Goal: Task Accomplishment & Management: Complete application form

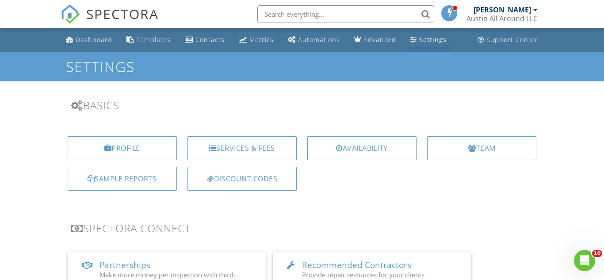
click at [112, 9] on span "SPECTORA" at bounding box center [122, 13] width 73 height 19
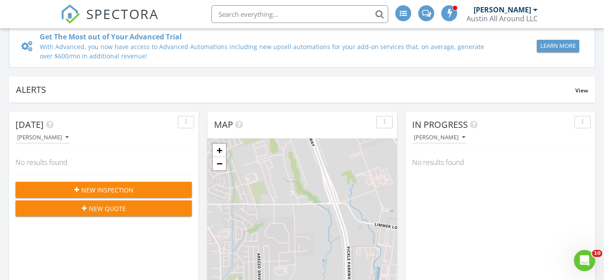
scroll to position [57, 0]
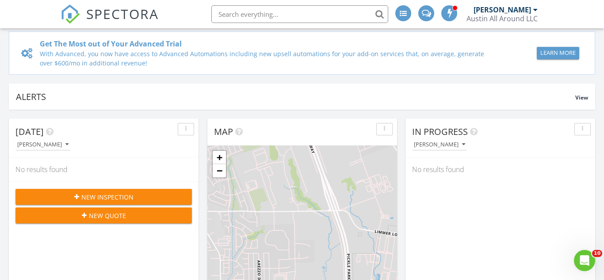
click at [119, 195] on span "New Inspection" at bounding box center [107, 196] width 52 height 9
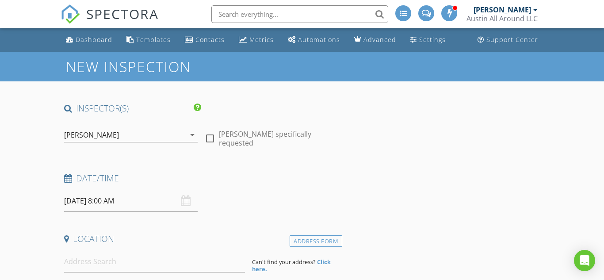
click at [153, 203] on input "[DATE] 8:00 AM" at bounding box center [131, 201] width 134 height 22
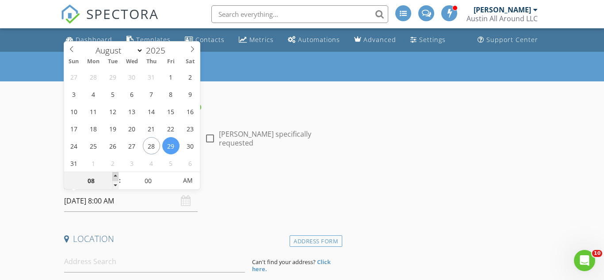
click at [115, 176] on span at bounding box center [115, 176] width 6 height 9
type input "09"
type input "[DATE] 9:00 AM"
type input "10"
type input "08/29/2025 10:00 AM"
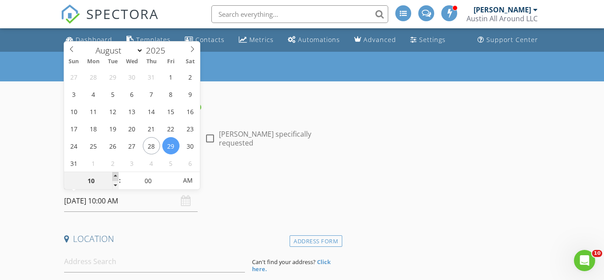
click at [115, 176] on span at bounding box center [115, 176] width 6 height 9
click at [112, 269] on input at bounding box center [154, 262] width 181 height 22
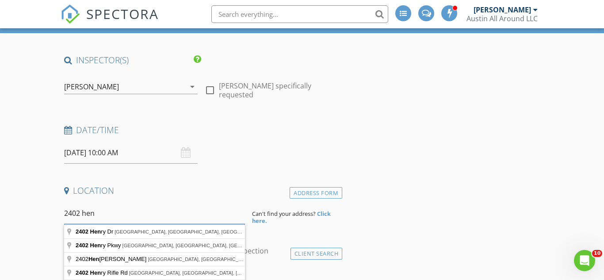
scroll to position [52, 0]
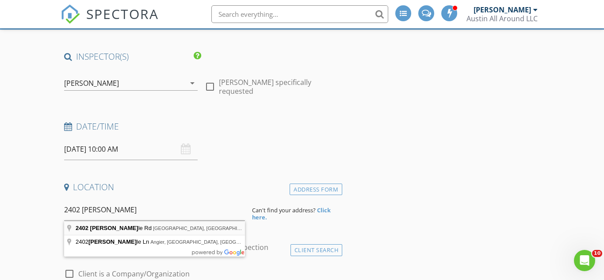
type input "2402 Henry Rifle Rd, Cedar Park, TX, USA"
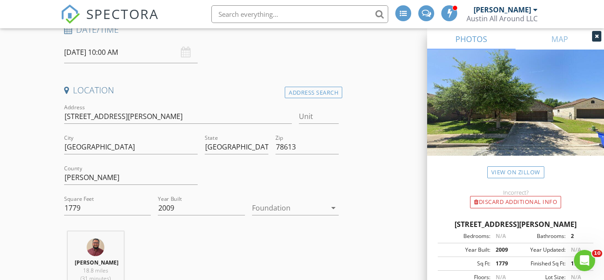
scroll to position [151, 0]
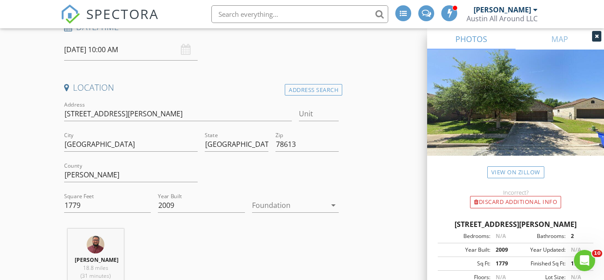
click at [266, 209] on div at bounding box center [289, 205] width 74 height 14
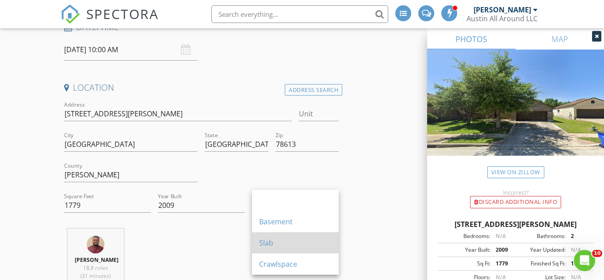
click at [265, 249] on div "Slab" at bounding box center [295, 242] width 73 height 21
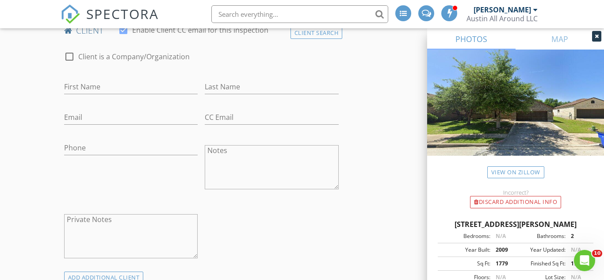
scroll to position [448, 0]
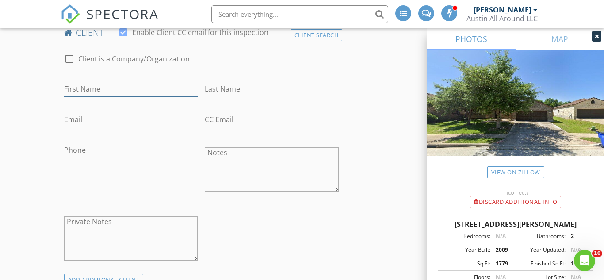
click at [81, 87] on input "First Name" at bounding box center [131, 89] width 134 height 15
type input "D"
type input "Shubham"
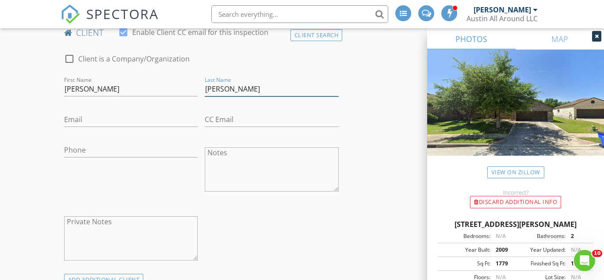
type input "Tapadiya"
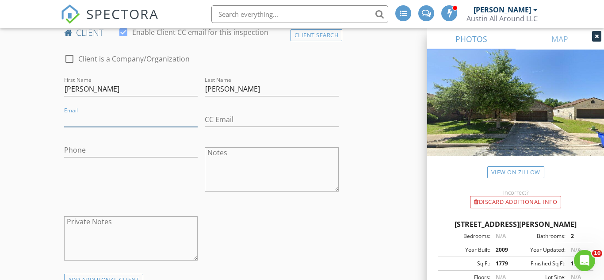
click at [112, 119] on input "Email" at bounding box center [131, 119] width 134 height 15
click at [119, 122] on input "607-338-0402" at bounding box center [131, 119] width 134 height 15
type input "607-338-0402"
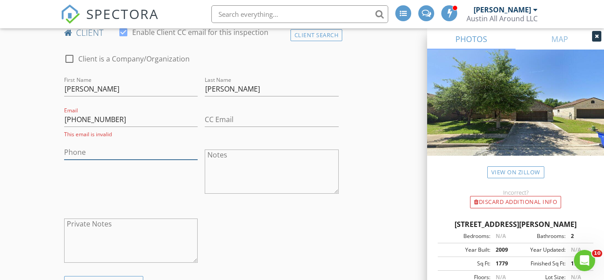
click at [126, 151] on input "Phone" at bounding box center [131, 152] width 134 height 15
paste input "607-338-0402"
type input "607-338-0402"
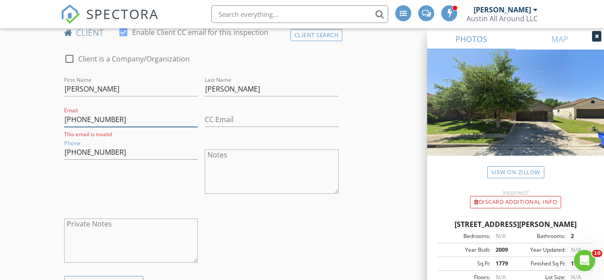
click at [128, 119] on input "607-338-0402" at bounding box center [131, 119] width 134 height 15
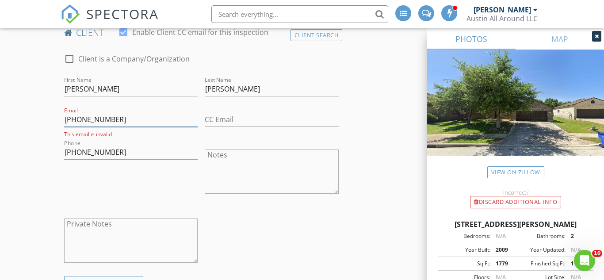
click at [128, 119] on input "607-338-0402" at bounding box center [131, 119] width 134 height 15
type input "607-338-040"
click at [128, 119] on input "607-338-040" at bounding box center [131, 119] width 134 height 15
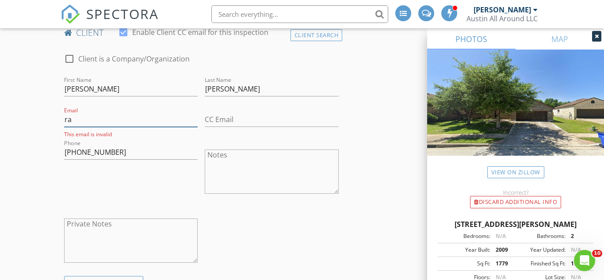
type input "r"
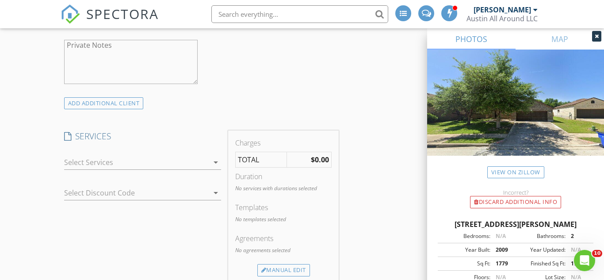
scroll to position [630, 0]
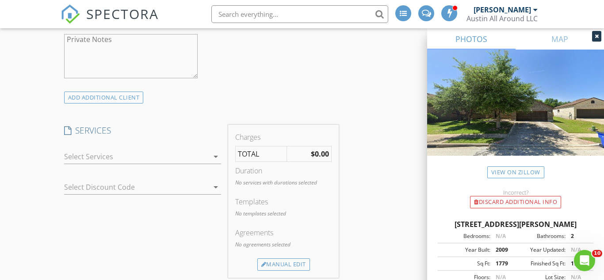
type input "tapadiyams@gmail.com"
click at [156, 155] on div at bounding box center [136, 156] width 145 height 14
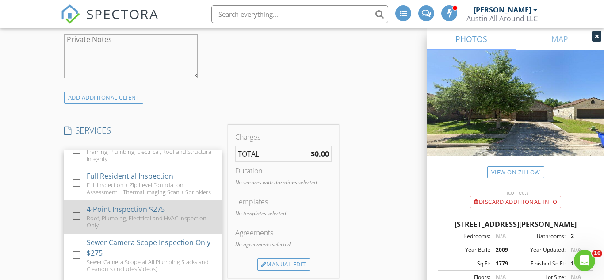
scroll to position [39, 0]
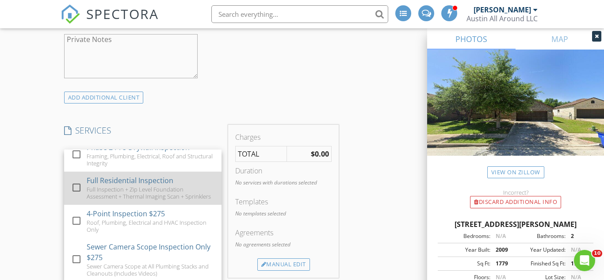
click at [80, 188] on div at bounding box center [76, 187] width 15 height 15
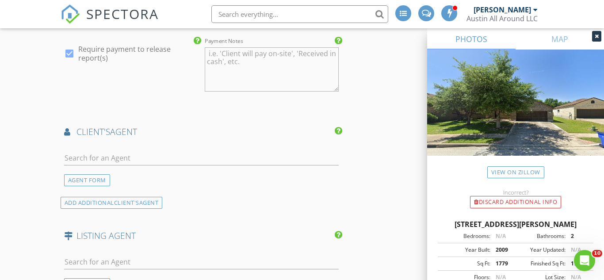
scroll to position [1024, 0]
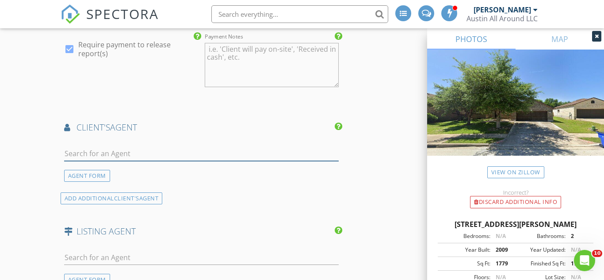
click at [142, 155] on input "text" at bounding box center [201, 153] width 275 height 15
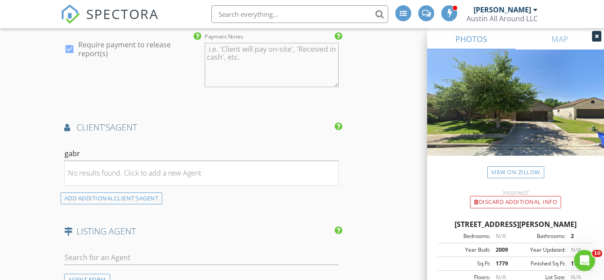
click at [90, 152] on input "gabr" at bounding box center [201, 153] width 275 height 15
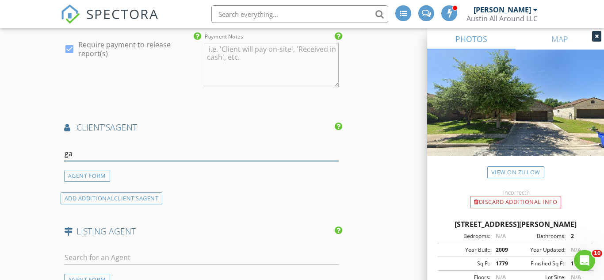
type input "g"
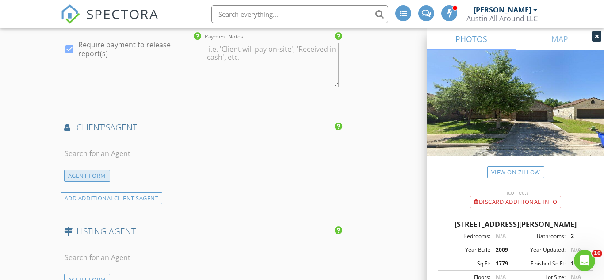
click at [85, 176] on div "AGENT FORM" at bounding box center [87, 176] width 46 height 12
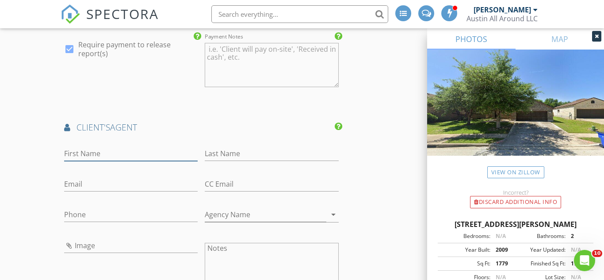
click at [80, 154] on input "First Name" at bounding box center [131, 153] width 134 height 15
type input "Gabriel"
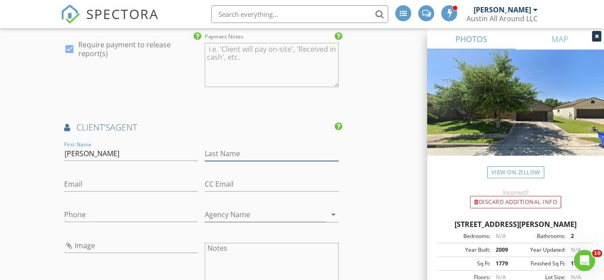
click at [210, 153] on input "Last Name" at bounding box center [272, 153] width 134 height 15
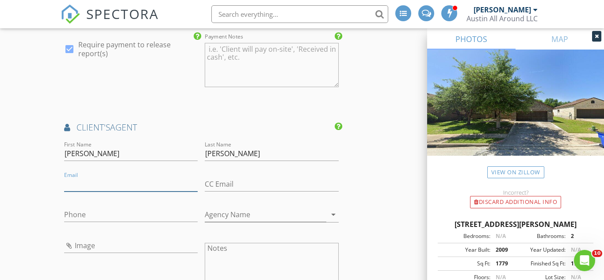
click at [145, 177] on input "Email" at bounding box center [131, 184] width 134 height 15
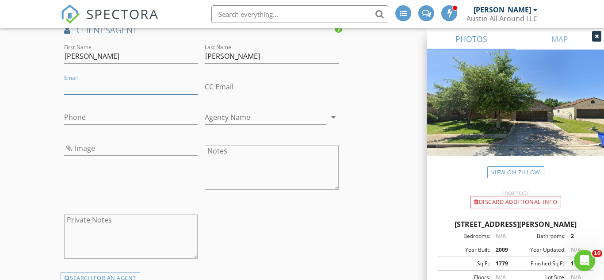
scroll to position [1122, 0]
click at [240, 55] on input "Mendoza" at bounding box center [272, 56] width 134 height 15
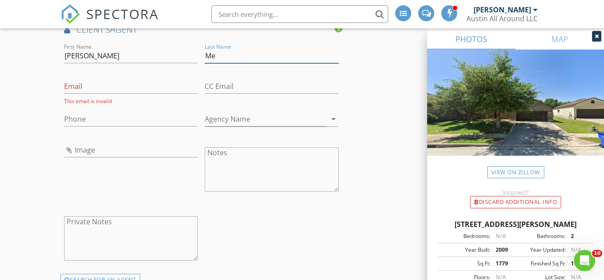
type input "M"
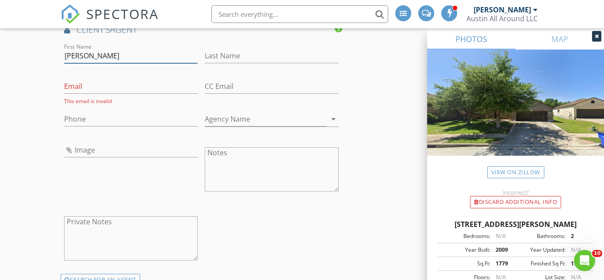
click at [93, 58] on input "Gabriel" at bounding box center [131, 56] width 134 height 15
type input "G"
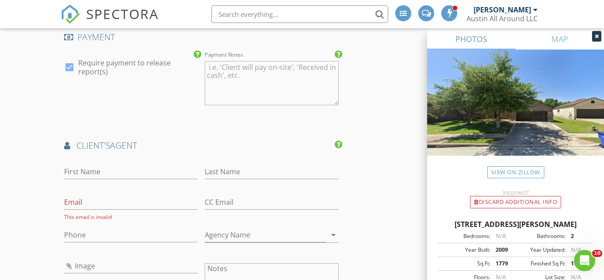
scroll to position [981, 0]
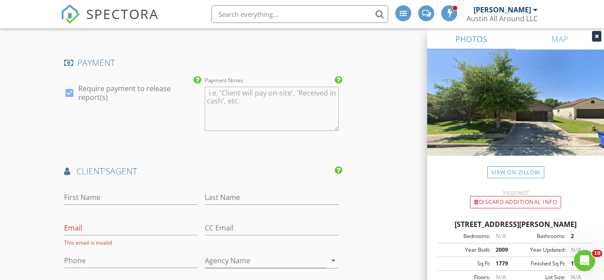
click at [89, 174] on span "client's" at bounding box center [94, 171] width 34 height 12
click at [339, 172] on icon at bounding box center [339, 170] width 8 height 9
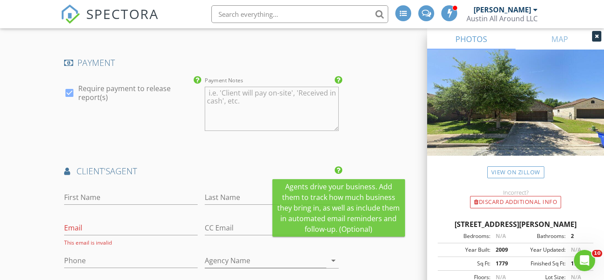
click at [339, 172] on icon at bounding box center [339, 170] width 8 height 9
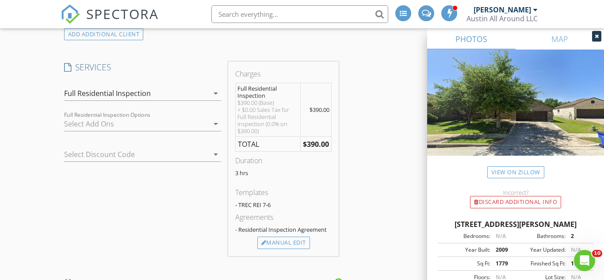
scroll to position [670, 0]
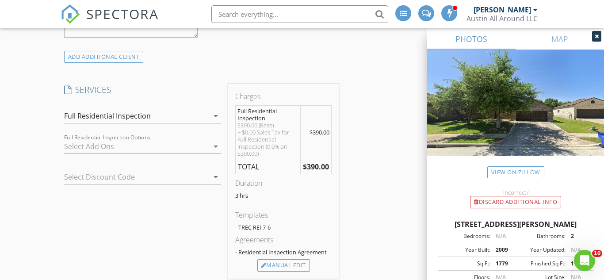
click at [211, 121] on icon "arrow_drop_down" at bounding box center [216, 116] width 11 height 11
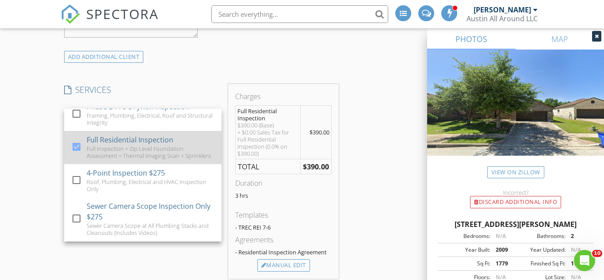
click at [79, 145] on div at bounding box center [76, 146] width 15 height 15
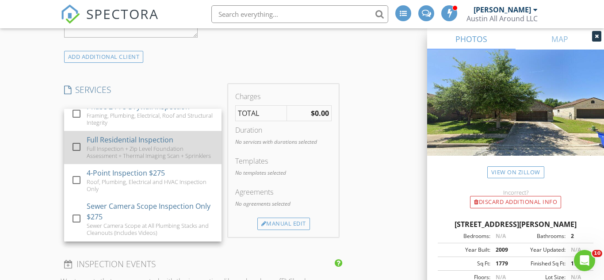
click at [80, 142] on div at bounding box center [76, 146] width 15 height 15
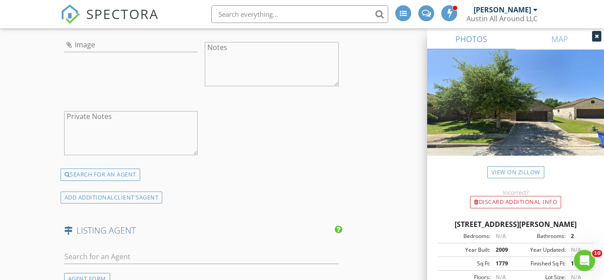
scroll to position [1229, 0]
click at [96, 169] on div "SEARCH FOR AN AGENT" at bounding box center [101, 173] width 80 height 12
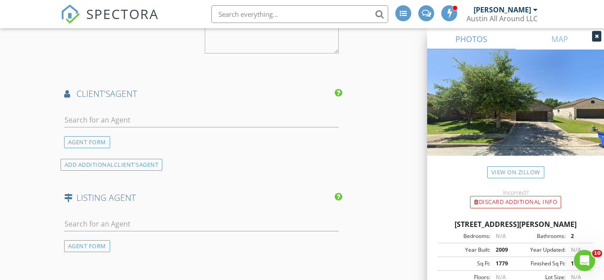
scroll to position [1056, 0]
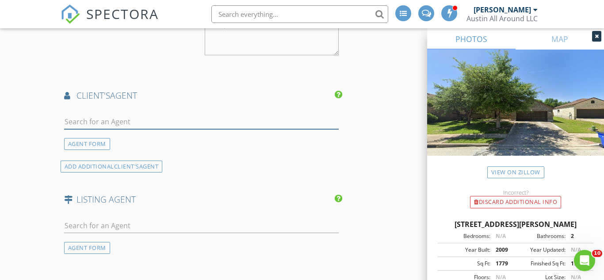
click at [85, 118] on input "text" at bounding box center [201, 122] width 275 height 15
type input "g"
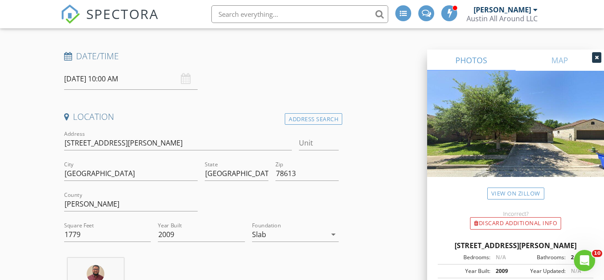
scroll to position [0, 0]
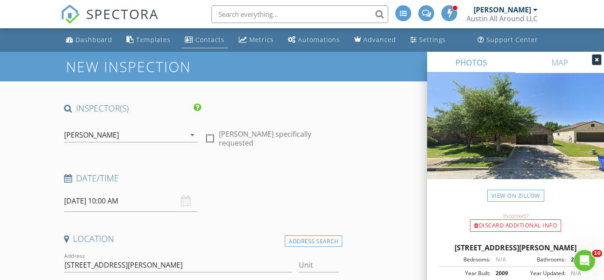
type input "mend"
click at [195, 45] on link "Contacts" at bounding box center [204, 40] width 47 height 16
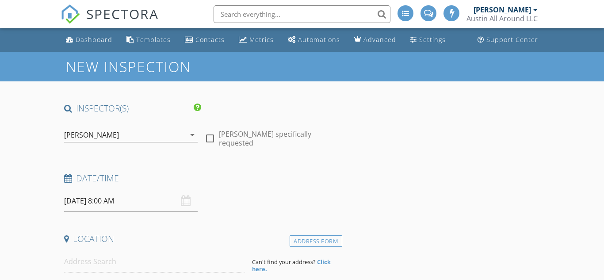
select select "7"
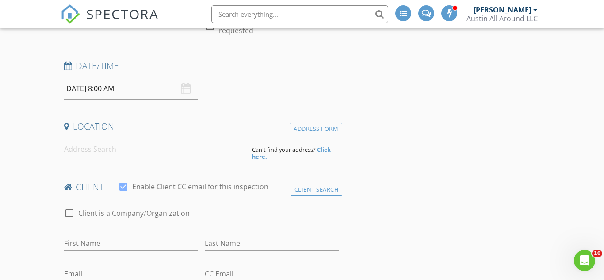
click at [112, 90] on input "[DATE] 8:00 AM" at bounding box center [131, 89] width 134 height 22
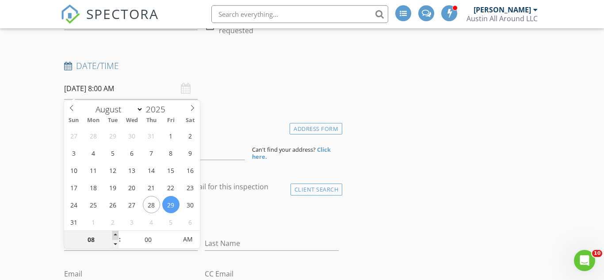
type input "[DATE] 9:00 AM"
type input "09"
click at [114, 235] on span at bounding box center [115, 235] width 6 height 9
type input "[DATE] 10:00 AM"
type input "10"
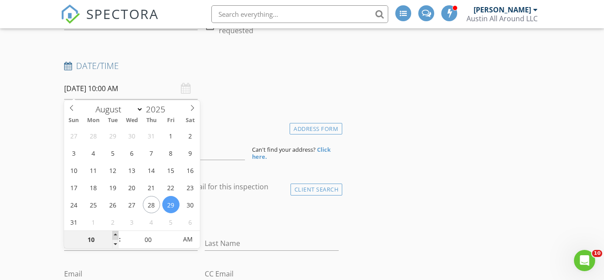
click at [114, 235] on span at bounding box center [115, 235] width 6 height 9
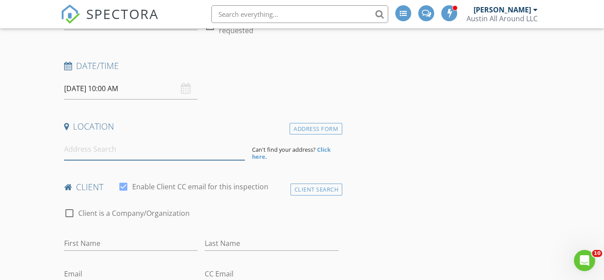
click at [133, 152] on input at bounding box center [154, 149] width 181 height 22
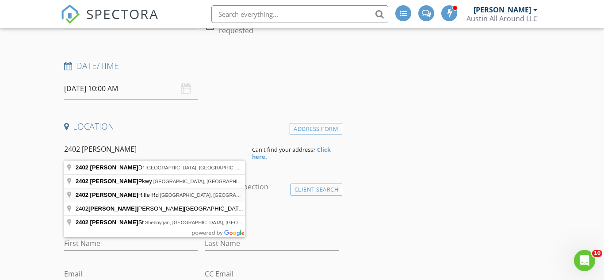
type input "2402 Henry Rifle Rd, Cedar Park, TX, USA"
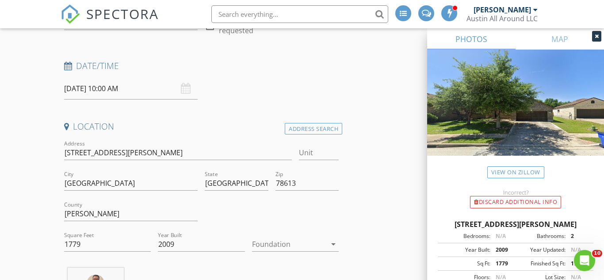
scroll to position [183, 0]
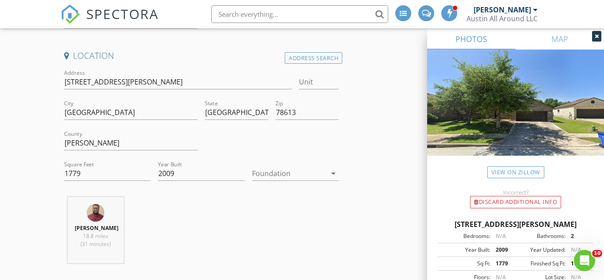
click at [262, 174] on div at bounding box center [289, 173] width 74 height 14
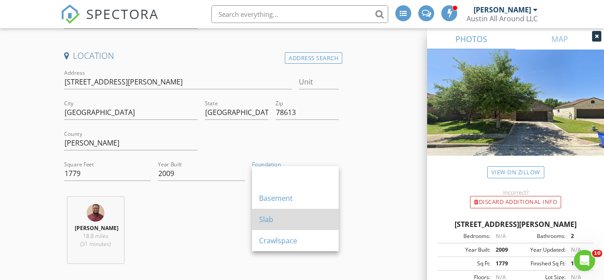
click at [257, 218] on link "Slab" at bounding box center [295, 219] width 87 height 21
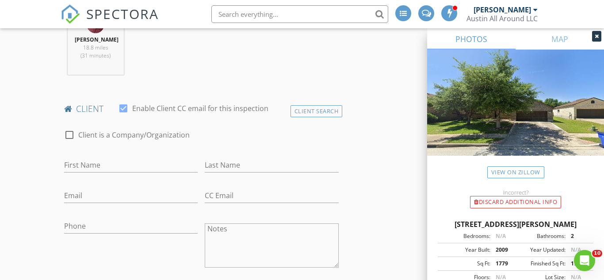
scroll to position [376, 0]
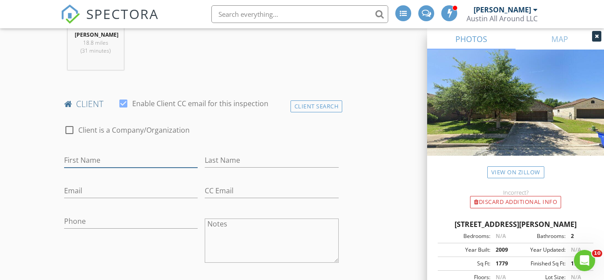
click at [98, 162] on input "First Name" at bounding box center [131, 160] width 134 height 15
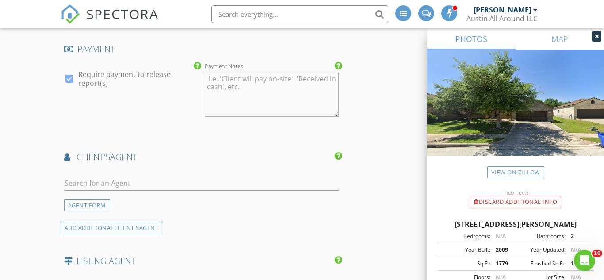
scroll to position [954, 0]
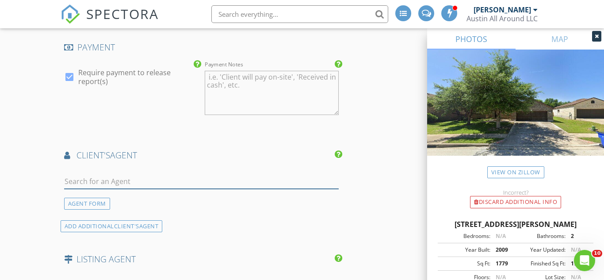
click at [93, 178] on input "text" at bounding box center [201, 181] width 275 height 15
type input "H"
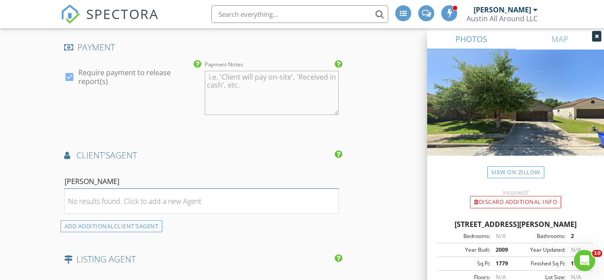
click at [92, 182] on input "Gabriel Mendoza" at bounding box center [201, 181] width 275 height 15
type input "Gabriel Mendoza"
click at [193, 206] on div "No results found. Click to add a new Agent" at bounding box center [134, 201] width 133 height 11
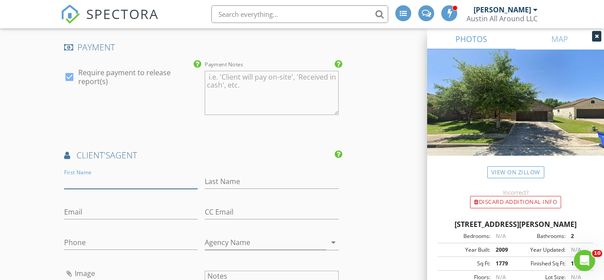
click at [134, 179] on input "First Name" at bounding box center [131, 181] width 134 height 15
type input "Gabriel"
type input "Mendoza"
click at [100, 203] on div "Email" at bounding box center [131, 213] width 134 height 29
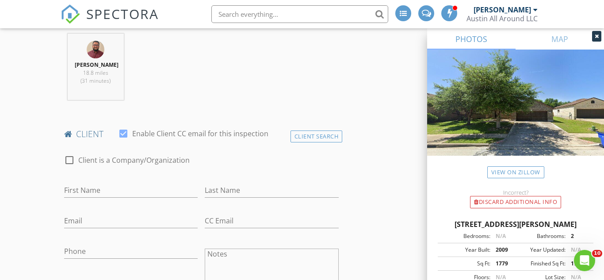
scroll to position [344, 0]
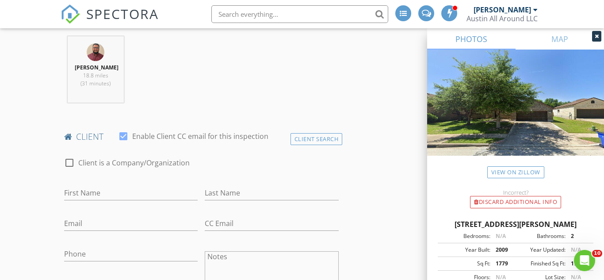
click at [101, 12] on span "SPECTORA" at bounding box center [122, 13] width 73 height 19
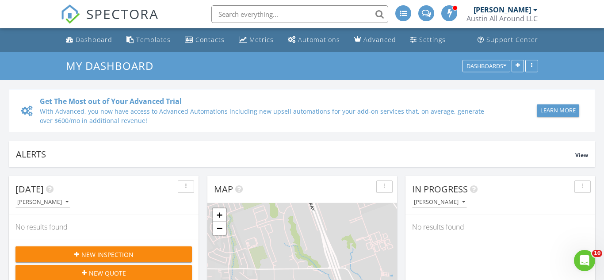
click at [142, 253] on div "New Inspection" at bounding box center [104, 254] width 162 height 9
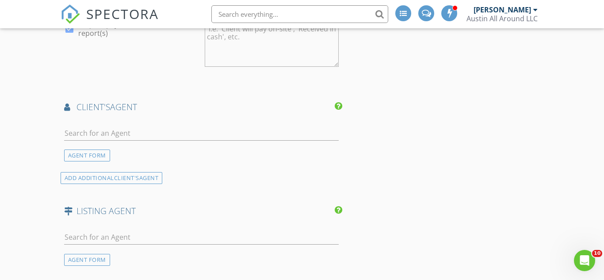
scroll to position [823, 0]
click at [154, 130] on input "text" at bounding box center [201, 132] width 275 height 15
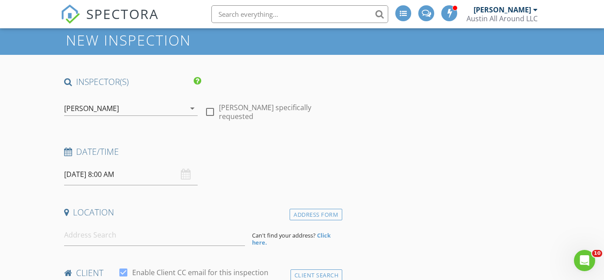
scroll to position [0, 0]
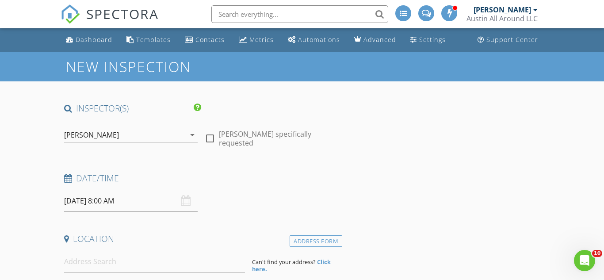
type input "gabr"
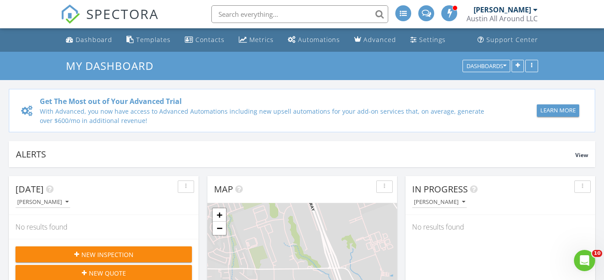
click at [141, 252] on div "New Inspection" at bounding box center [104, 254] width 162 height 9
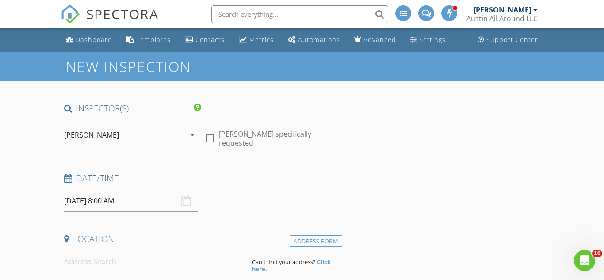
scroll to position [1, 0]
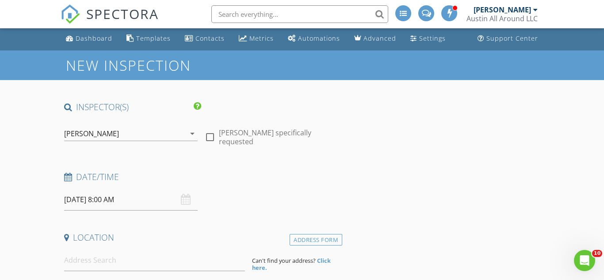
click at [89, 22] on span "SPECTORA" at bounding box center [122, 13] width 73 height 19
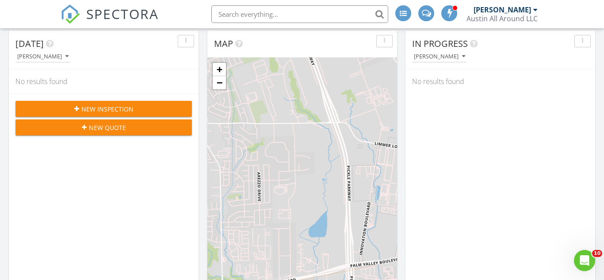
scroll to position [146, 0]
click at [142, 104] on div "New Inspection" at bounding box center [104, 108] width 162 height 9
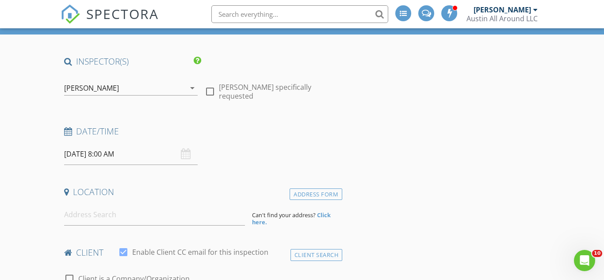
scroll to position [51, 0]
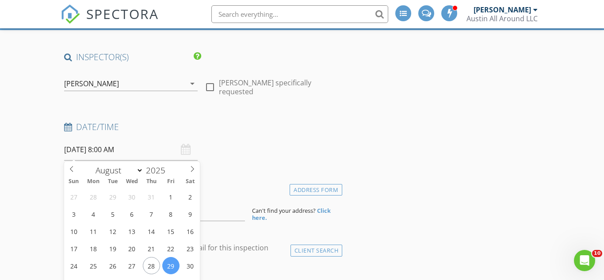
click at [152, 153] on input "[DATE] 8:00 AM" at bounding box center [131, 150] width 134 height 22
click at [106, 150] on input "[DATE] 8:00 AM" at bounding box center [131, 150] width 134 height 22
type input "12"
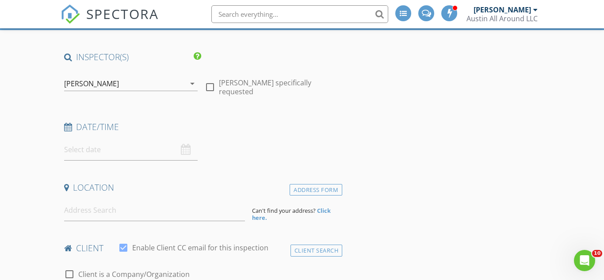
click at [136, 149] on input "text" at bounding box center [131, 150] width 134 height 22
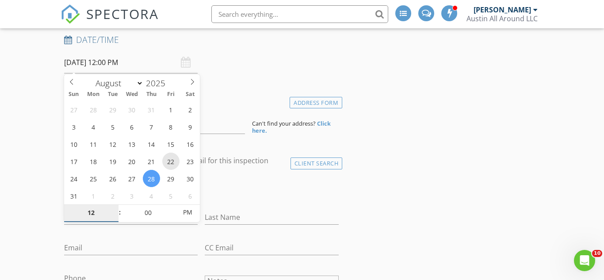
scroll to position [140, 0]
type input "08/29/2025 12:00 PM"
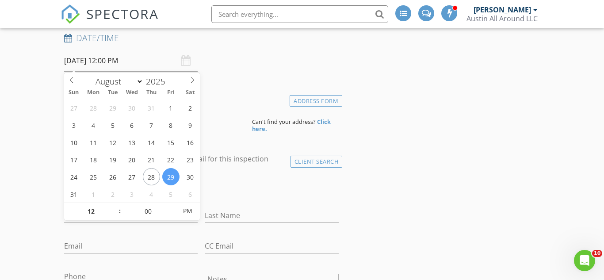
click at [119, 214] on span ":" at bounding box center [120, 211] width 3 height 18
click at [115, 216] on span at bounding box center [115, 215] width 6 height 9
type input "11"
type input "08/29/2025 11:00 AM"
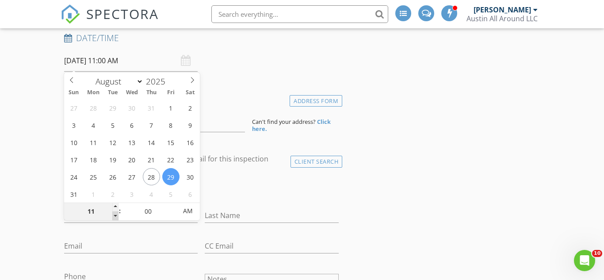
click at [115, 216] on span at bounding box center [115, 215] width 6 height 9
type input "10"
type input "08/29/2025 10:00 AM"
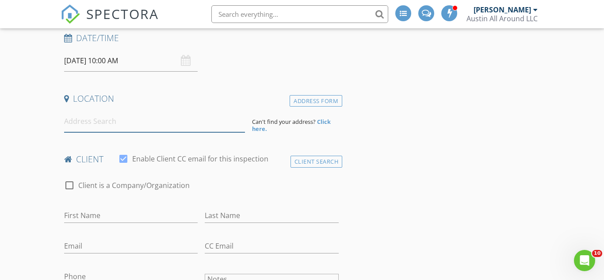
click at [124, 124] on input at bounding box center [154, 122] width 181 height 22
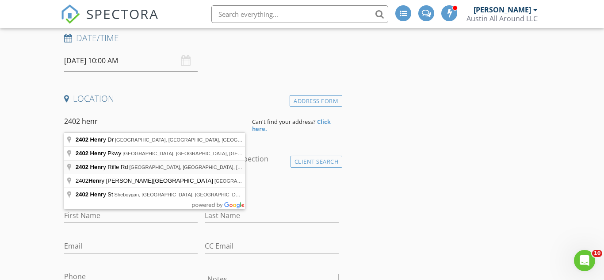
type input "2402 Henry Rifle Rd, Cedar Park, TX, USA"
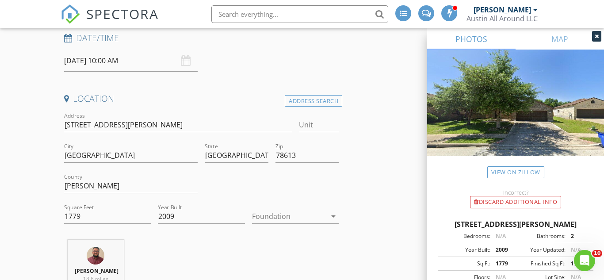
click at [268, 216] on div at bounding box center [289, 216] width 74 height 14
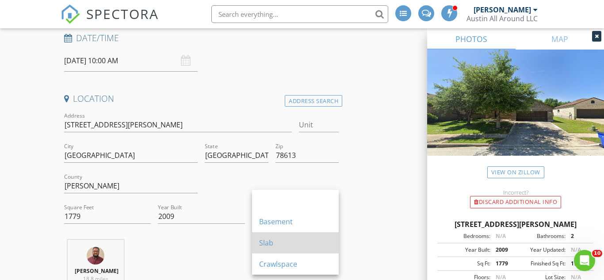
drag, startPoint x: 261, startPoint y: 254, endPoint x: 255, endPoint y: 239, distance: 15.9
click at [255, 239] on div "Basement Slab Crawlspace" at bounding box center [295, 232] width 87 height 85
click at [255, 239] on link "Slab" at bounding box center [295, 242] width 87 height 21
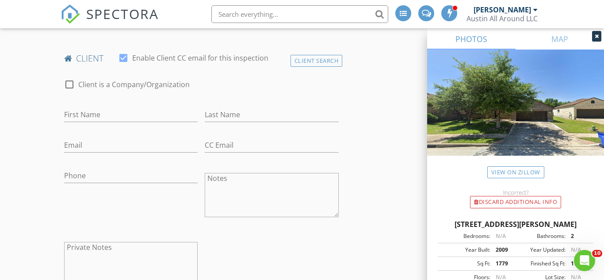
scroll to position [421, 0]
click at [105, 114] on input "First Name" at bounding box center [131, 115] width 134 height 15
type input "Shubham"
click at [218, 114] on input "Last Name" at bounding box center [272, 115] width 134 height 15
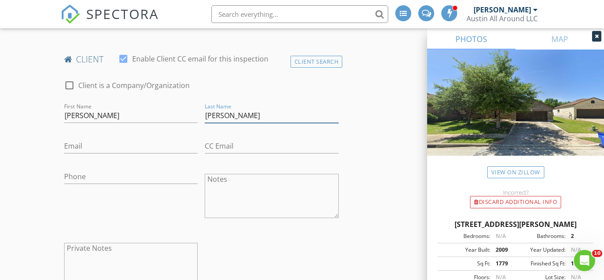
type input "Tapadiya"
click at [139, 142] on input "Email" at bounding box center [131, 146] width 134 height 15
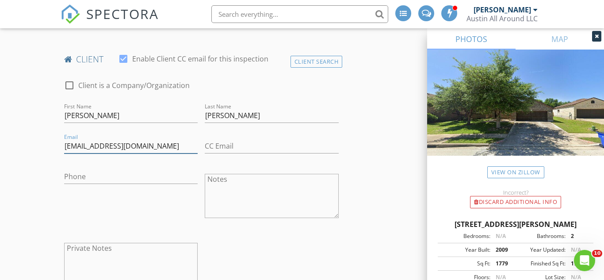
type input "tapadiyas@gmail.com"
click at [118, 179] on input "Phone" at bounding box center [131, 176] width 134 height 15
paste input "607-338-0402"
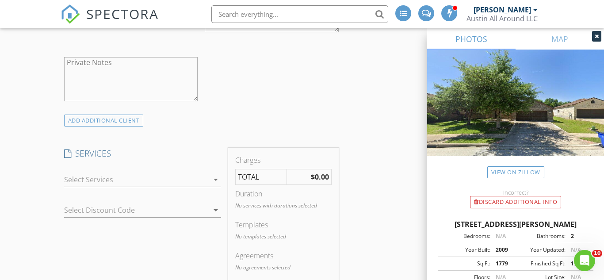
scroll to position [609, 0]
type input "607-338-0402"
click at [156, 178] on div at bounding box center [136, 177] width 145 height 14
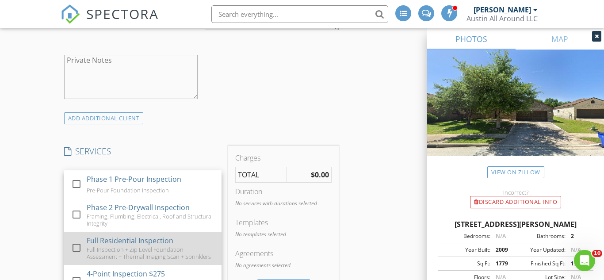
click at [81, 247] on div at bounding box center [76, 247] width 15 height 15
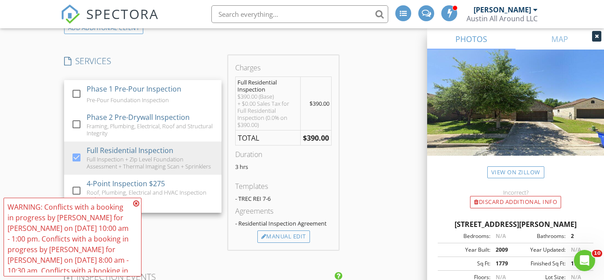
scroll to position [700, 0]
click at [135, 202] on icon at bounding box center [136, 203] width 6 height 7
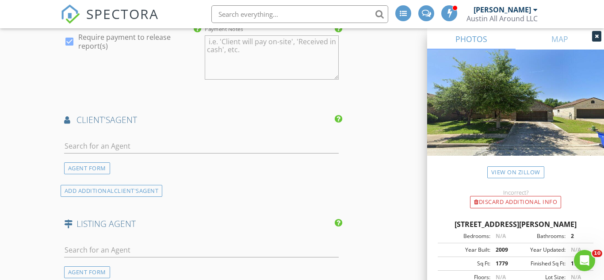
scroll to position [1033, 0]
click at [169, 146] on input "text" at bounding box center [201, 145] width 275 height 15
type input "Gab"
click at [150, 161] on div "No results found. Click to add a new Agent" at bounding box center [134, 164] width 133 height 11
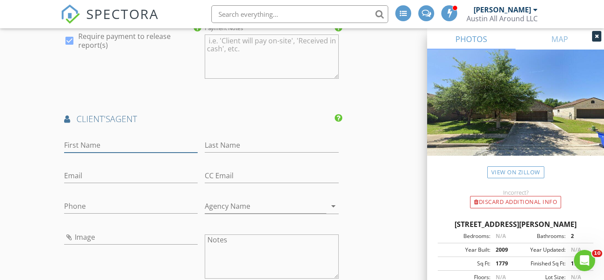
click at [128, 142] on input "First Name" at bounding box center [131, 145] width 134 height 15
type input "G"
type input "Gabriel"
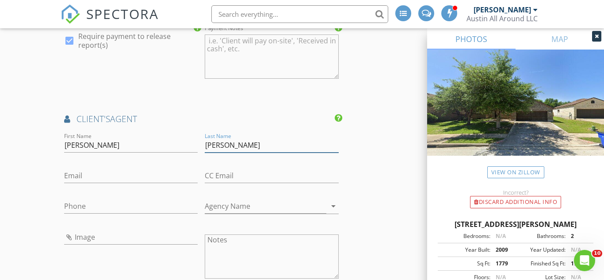
type input "Mendoza"
click at [105, 177] on input "Email" at bounding box center [131, 176] width 134 height 15
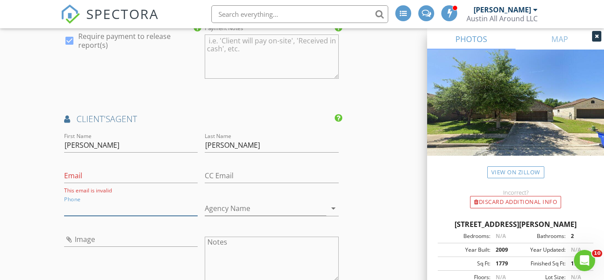
click at [96, 203] on input "Phone" at bounding box center [131, 208] width 134 height 15
type input "4"
type input "512-790-1597"
click at [226, 203] on input "Agency Name" at bounding box center [266, 208] width 122 height 15
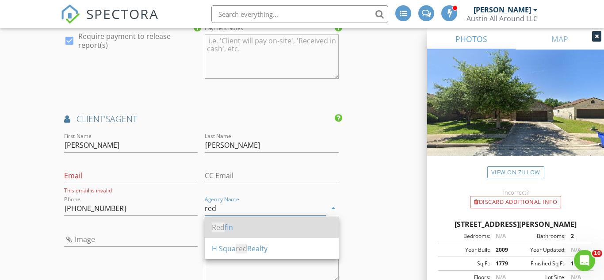
click at [226, 224] on div "Red fin" at bounding box center [272, 227] width 120 height 11
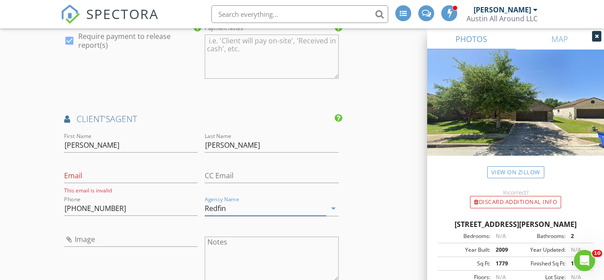
type input "Redfin"
click at [82, 177] on input "Email" at bounding box center [131, 176] width 134 height 15
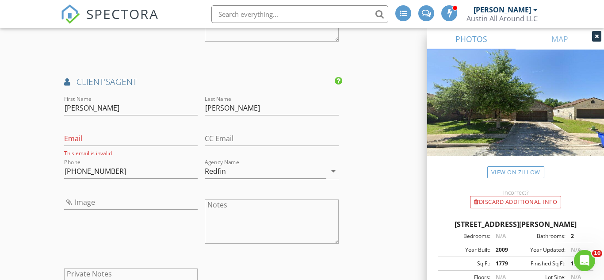
scroll to position [1075, 0]
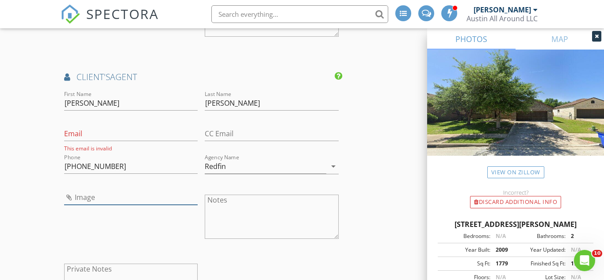
click at [85, 191] on input "Image" at bounding box center [131, 197] width 134 height 15
type input "IMG_3719.jpg"
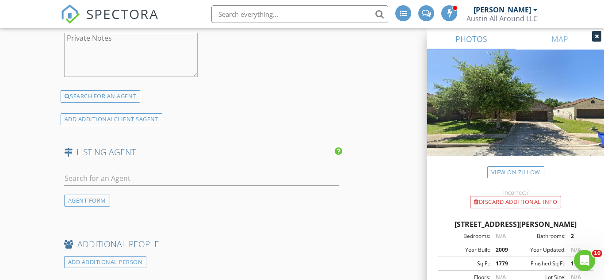
scroll to position [1311, 0]
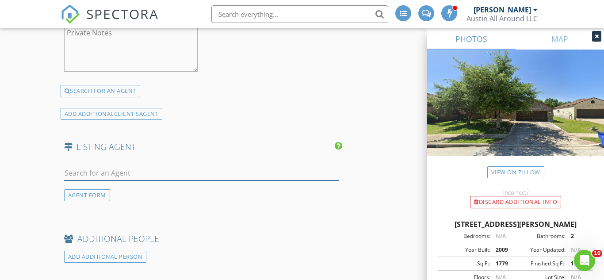
click at [312, 174] on input "text" at bounding box center [201, 173] width 275 height 15
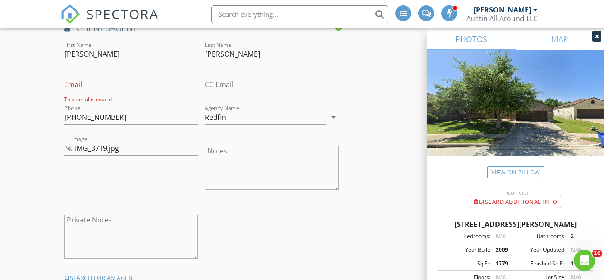
scroll to position [1622, 0]
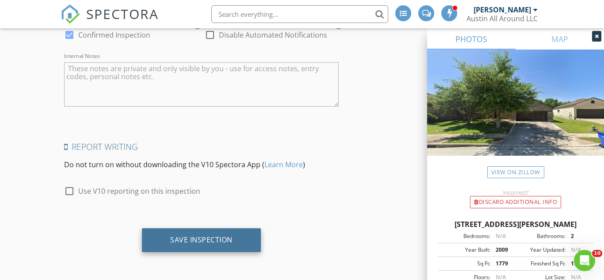
click at [219, 244] on div "Save Inspection" at bounding box center [201, 239] width 62 height 9
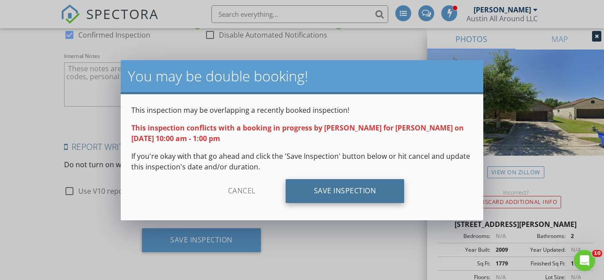
click at [345, 188] on div "Save Inspection" at bounding box center [345, 191] width 119 height 24
